Goal: Information Seeking & Learning: Learn about a topic

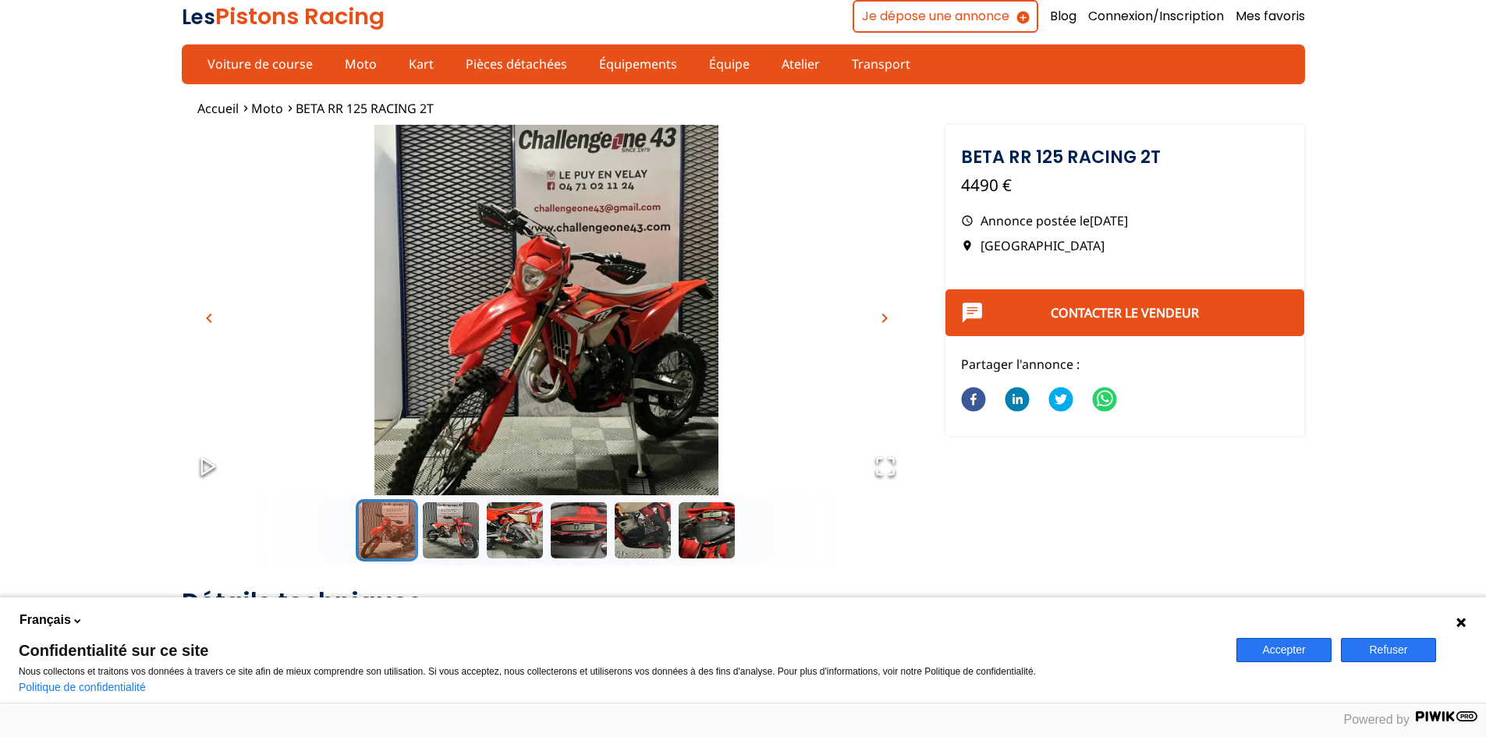
click at [493, 294] on img "Go to Slide 1" at bounding box center [547, 328] width 730 height 406
click at [476, 524] on button "Go to Slide 2" at bounding box center [451, 530] width 62 height 62
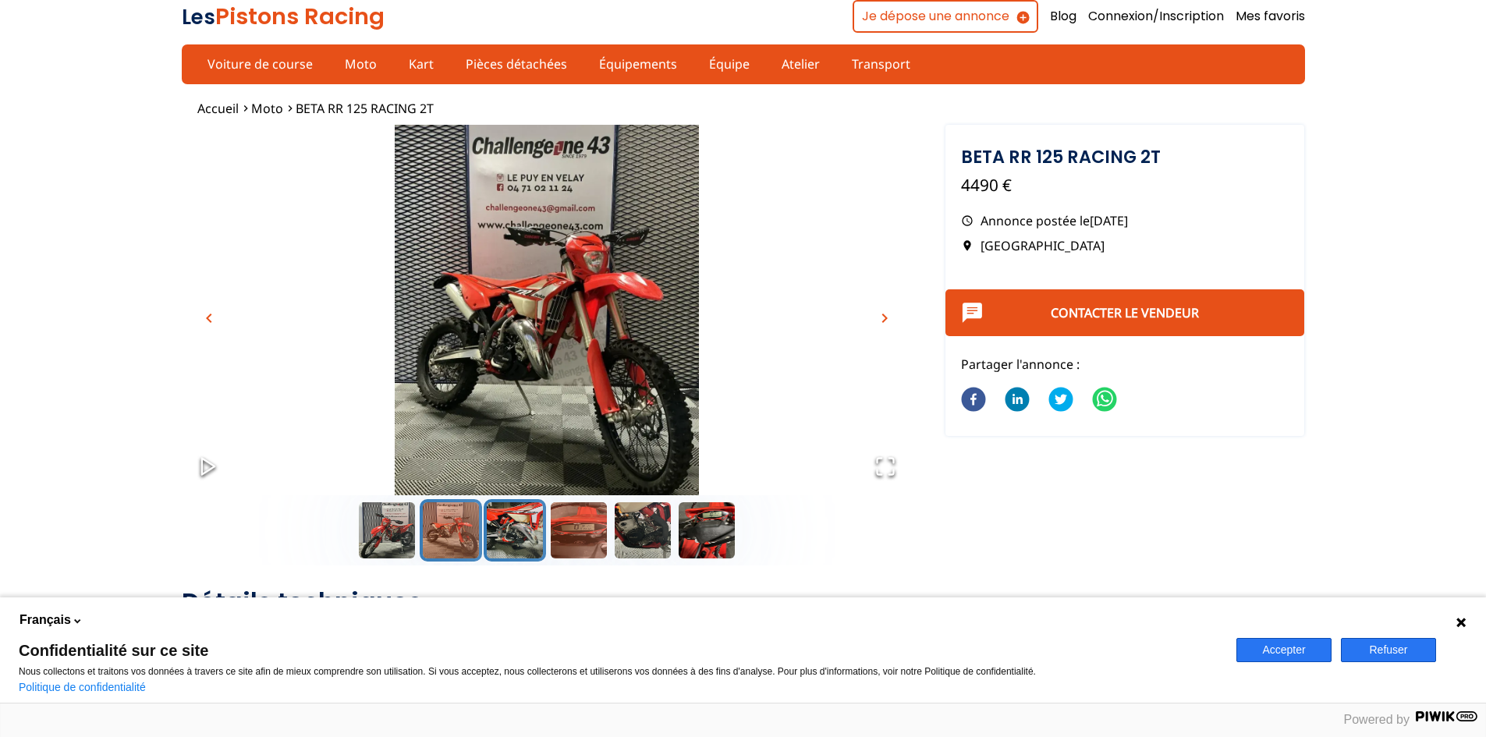
drag, startPoint x: 505, startPoint y: 520, endPoint x: 552, endPoint y: 522, distance: 46.8
click at [537, 522] on button "Go to Slide 3" at bounding box center [515, 530] width 62 height 62
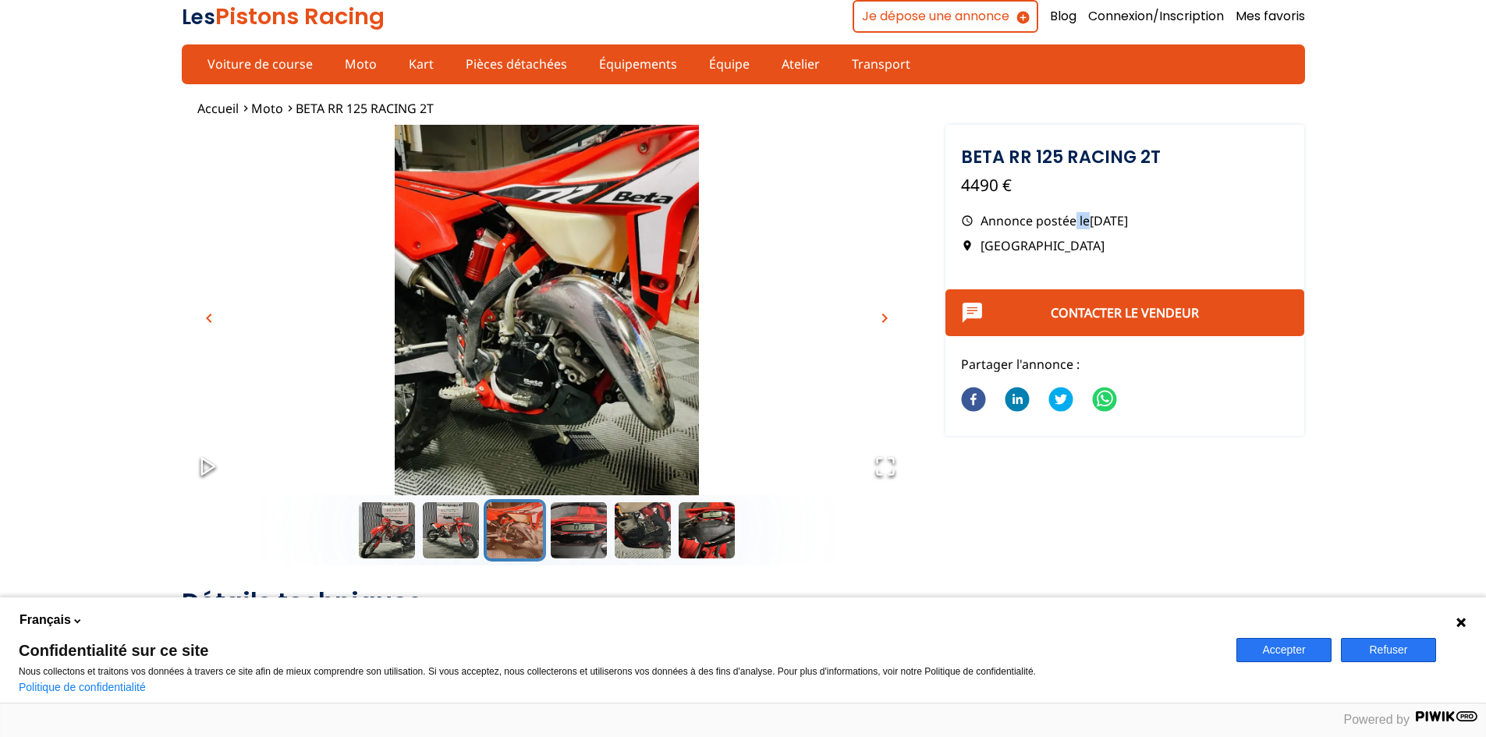
drag, startPoint x: 1077, startPoint y: 229, endPoint x: 1086, endPoint y: 229, distance: 9.4
click at [1086, 229] on p "Annonce postée le [DATE]" at bounding box center [1125, 220] width 328 height 17
click at [442, 549] on button "Go to Slide 2" at bounding box center [451, 530] width 62 height 62
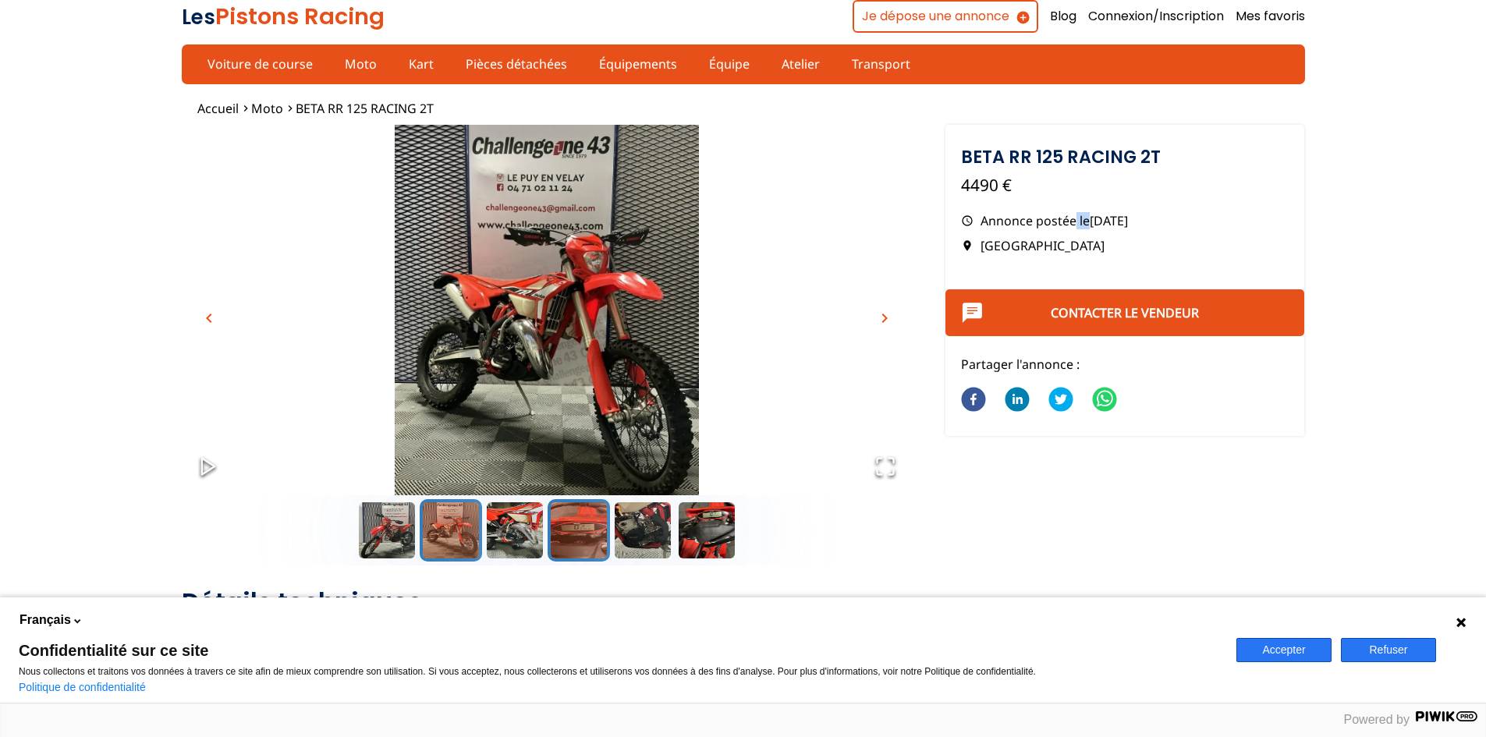
click at [572, 544] on button "Go to Slide 4" at bounding box center [579, 530] width 62 height 62
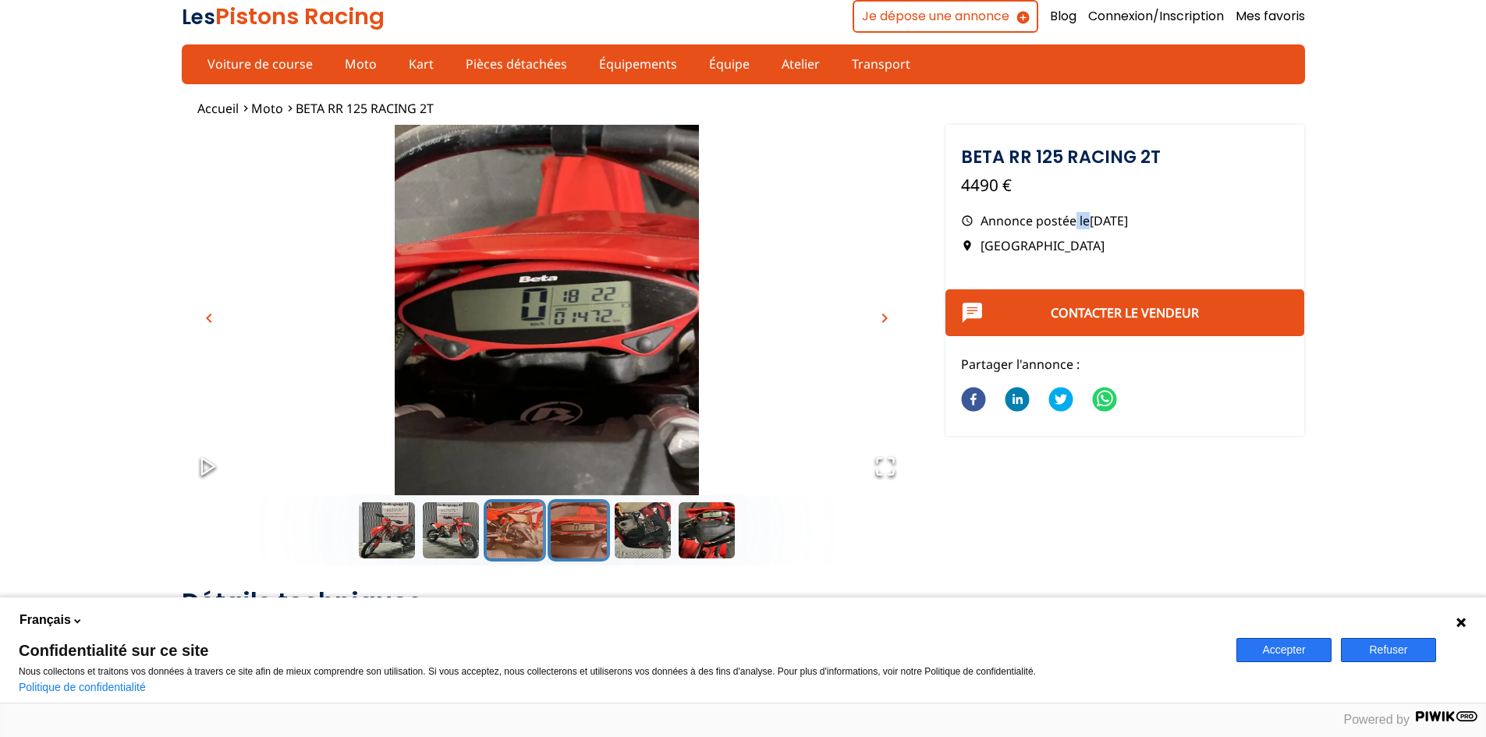
click at [544, 541] on button "Go to Slide 3" at bounding box center [515, 530] width 62 height 62
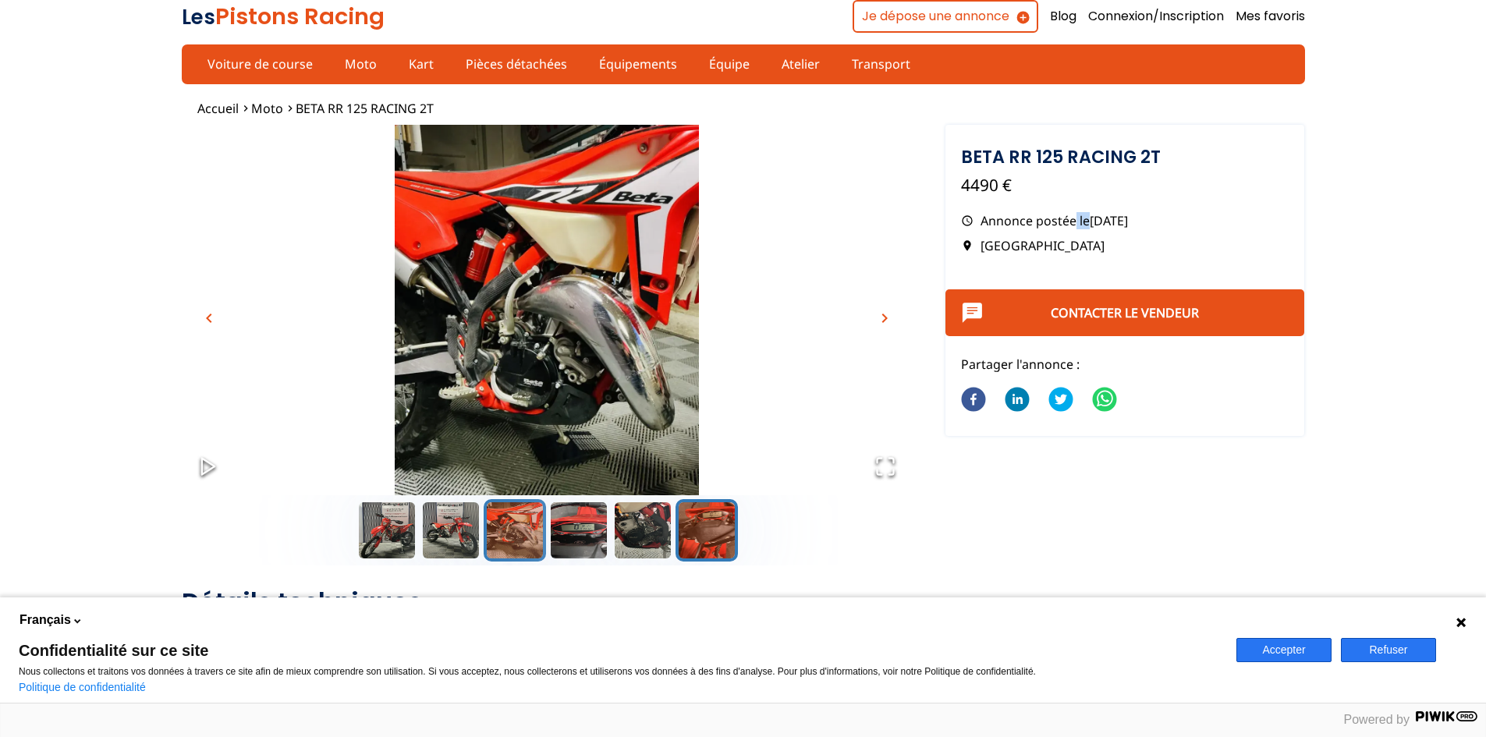
click at [680, 554] on button "Go to Slide 6" at bounding box center [707, 530] width 62 height 62
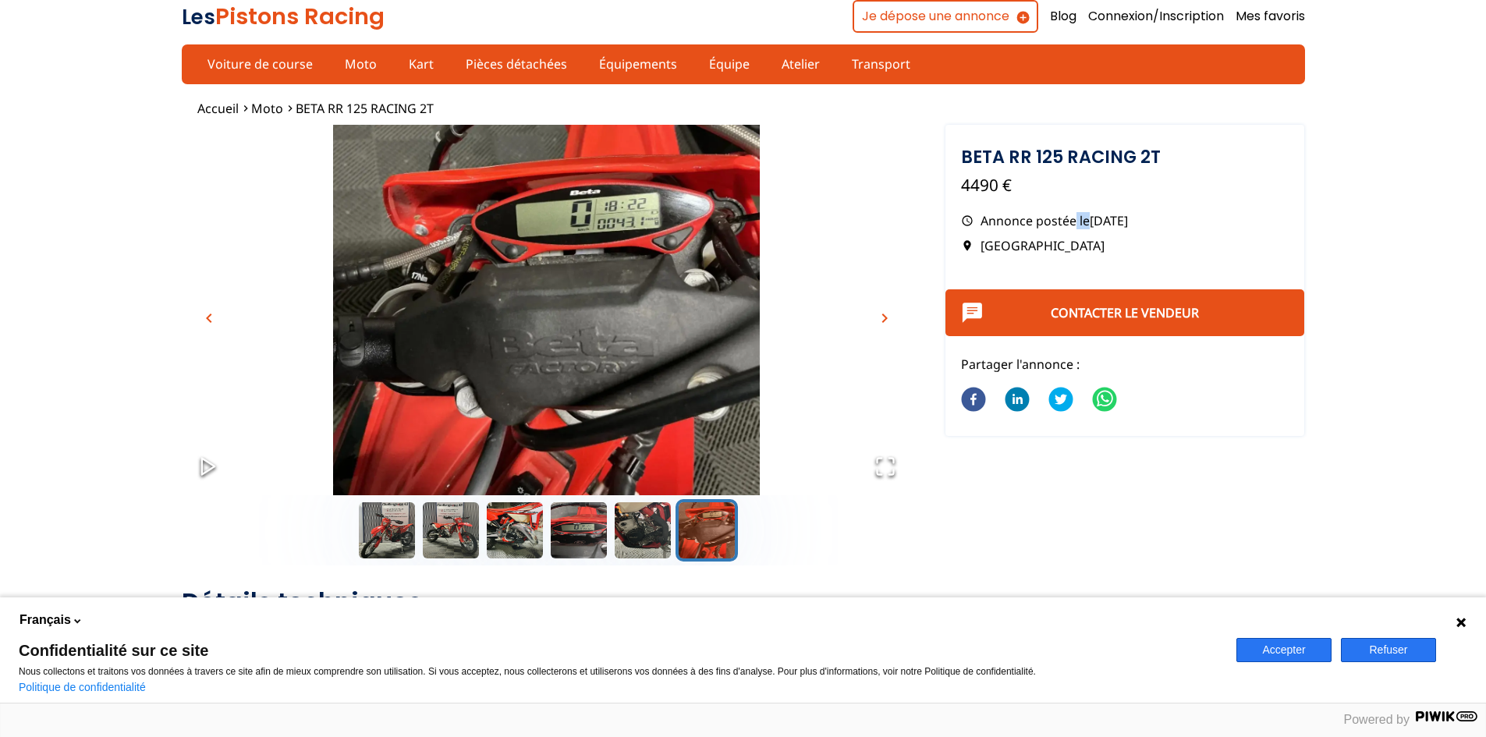
click at [721, 552] on button "Go to Slide 6" at bounding box center [707, 530] width 62 height 62
